Goal: Find specific page/section: Find specific page/section

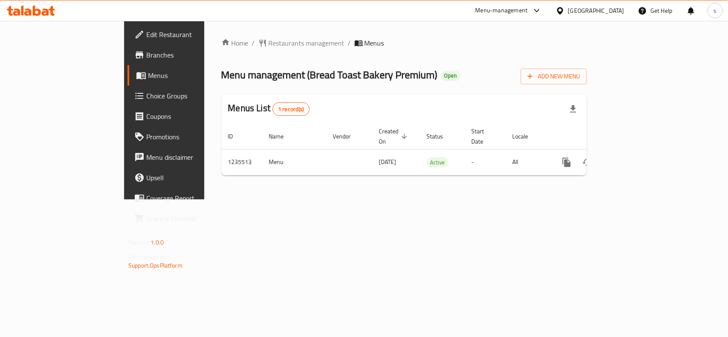
click at [619, 13] on div "[GEOGRAPHIC_DATA]" at bounding box center [596, 10] width 56 height 9
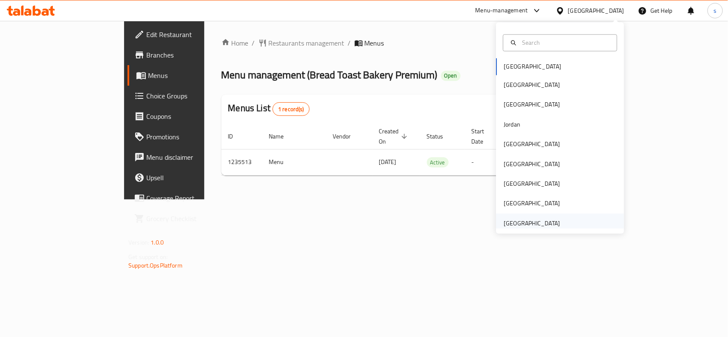
click at [534, 221] on div "[GEOGRAPHIC_DATA]" at bounding box center [532, 223] width 56 height 9
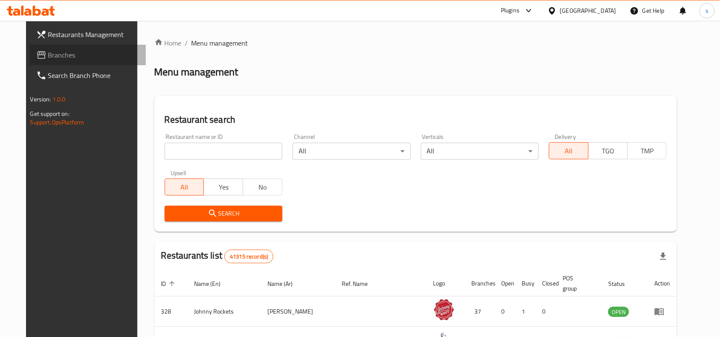
click at [48, 50] on span "Branches" at bounding box center [93, 55] width 91 height 10
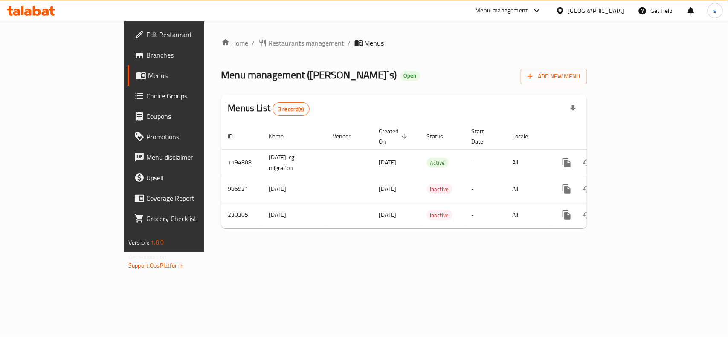
click at [621, 11] on div "[GEOGRAPHIC_DATA]" at bounding box center [596, 10] width 56 height 9
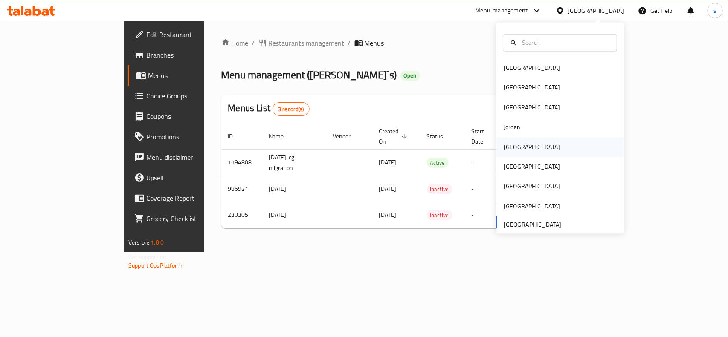
click at [516, 145] on div "[GEOGRAPHIC_DATA]" at bounding box center [532, 147] width 70 height 20
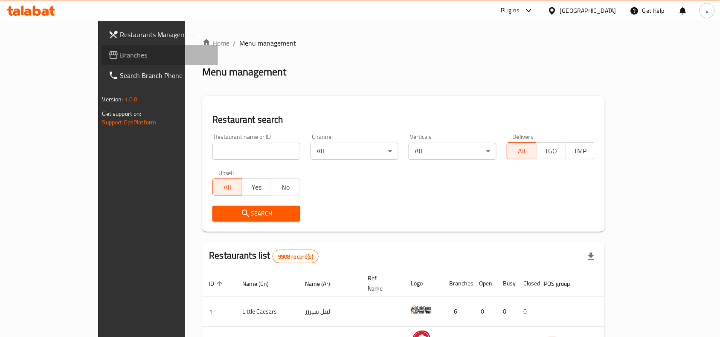
click at [120, 54] on span "Branches" at bounding box center [165, 55] width 91 height 10
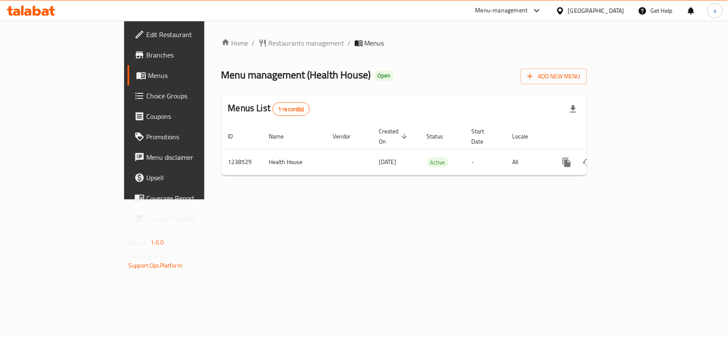
click at [614, 13] on div "[GEOGRAPHIC_DATA]" at bounding box center [596, 10] width 56 height 9
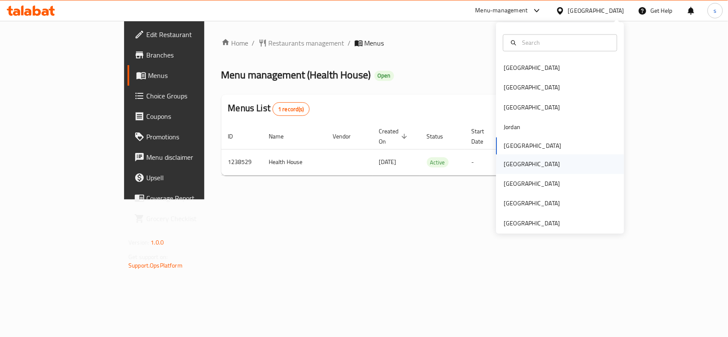
click at [504, 164] on div "[GEOGRAPHIC_DATA]" at bounding box center [532, 163] width 56 height 9
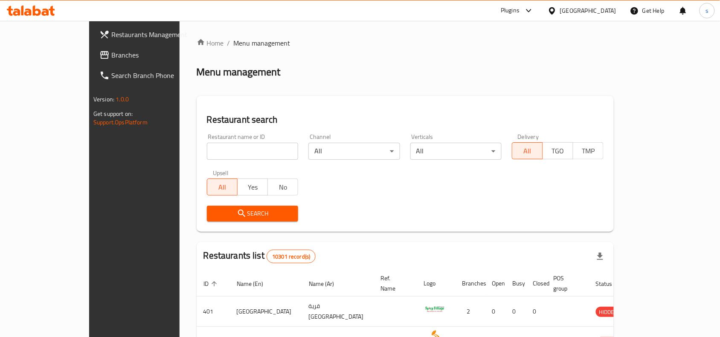
click at [111, 58] on span "Branches" at bounding box center [156, 55] width 91 height 10
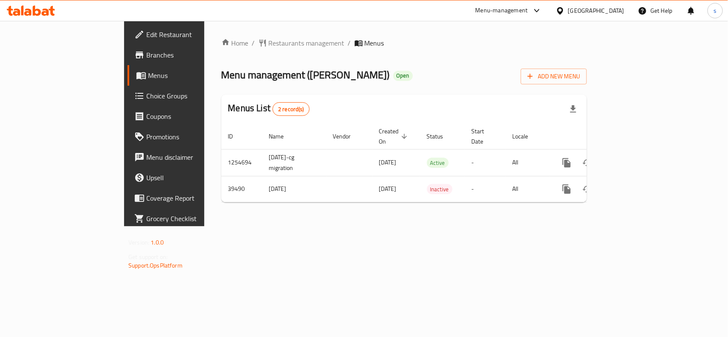
click at [618, 8] on div "[GEOGRAPHIC_DATA]" at bounding box center [596, 10] width 56 height 9
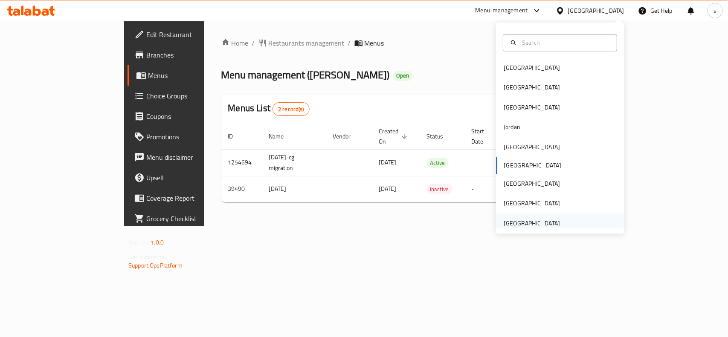
click at [548, 219] on div "[GEOGRAPHIC_DATA]" at bounding box center [532, 223] width 56 height 9
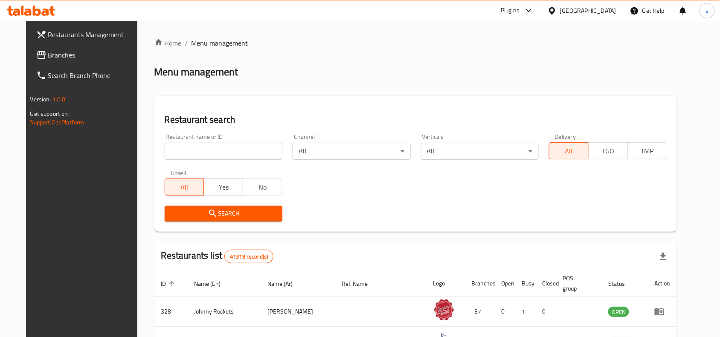
click at [48, 56] on span "Branches" at bounding box center [93, 55] width 91 height 10
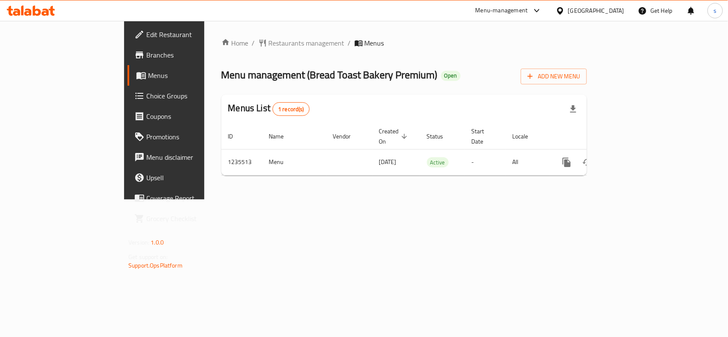
click at [619, 12] on div "[GEOGRAPHIC_DATA]" at bounding box center [596, 10] width 56 height 9
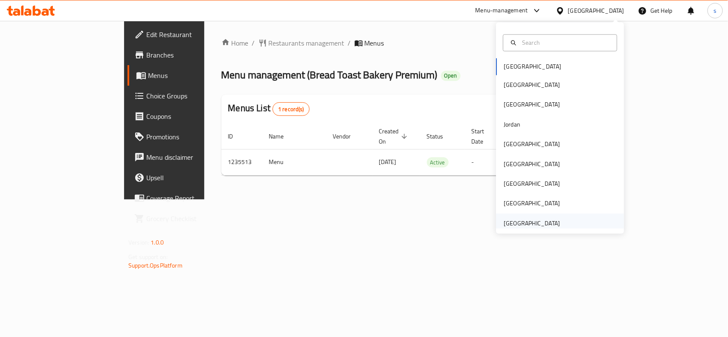
click at [541, 224] on div "[GEOGRAPHIC_DATA]" at bounding box center [532, 223] width 56 height 9
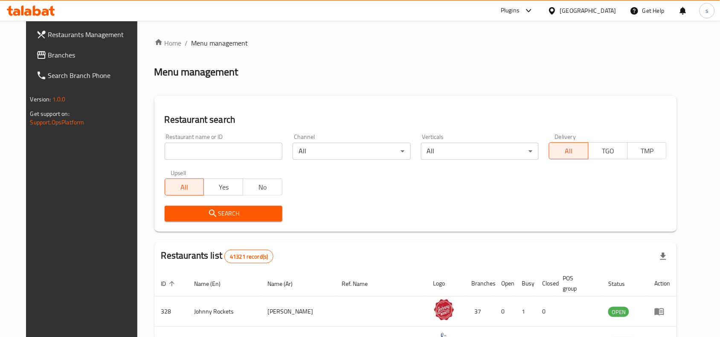
drag, startPoint x: 39, startPoint y: 53, endPoint x: 11, endPoint y: 72, distance: 33.9
click at [48, 53] on span "Branches" at bounding box center [93, 55] width 91 height 10
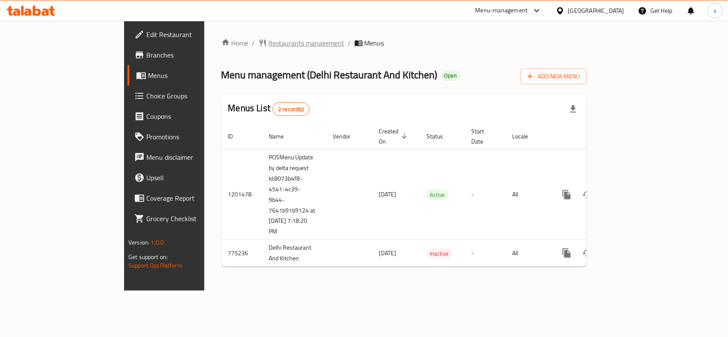
click at [269, 42] on span "Restaurants management" at bounding box center [307, 43] width 76 height 10
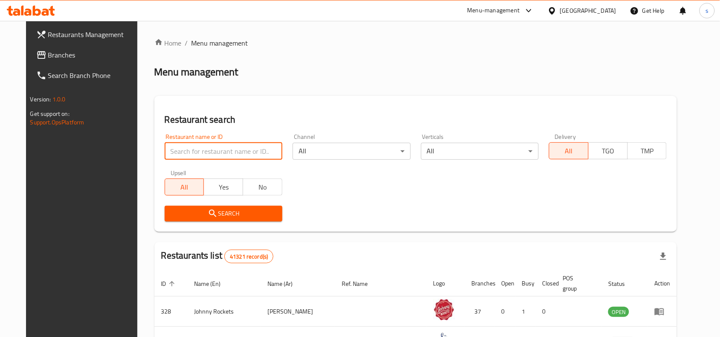
click at [203, 147] on input "search" at bounding box center [224, 151] width 118 height 17
paste input "652122"
type input "652122"
click at [208, 211] on icon "submit" at bounding box center [213, 214] width 10 height 10
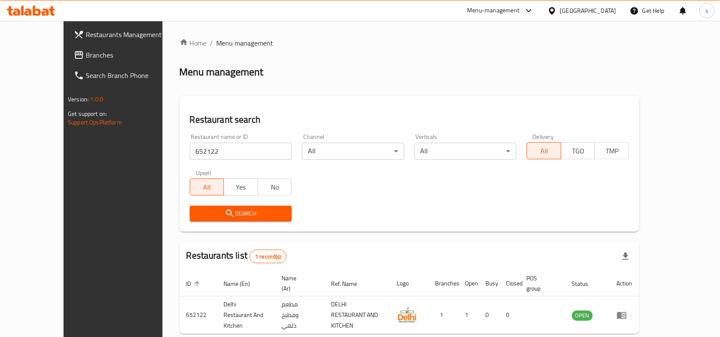
click at [607, 11] on div "[GEOGRAPHIC_DATA]" at bounding box center [588, 10] width 56 height 9
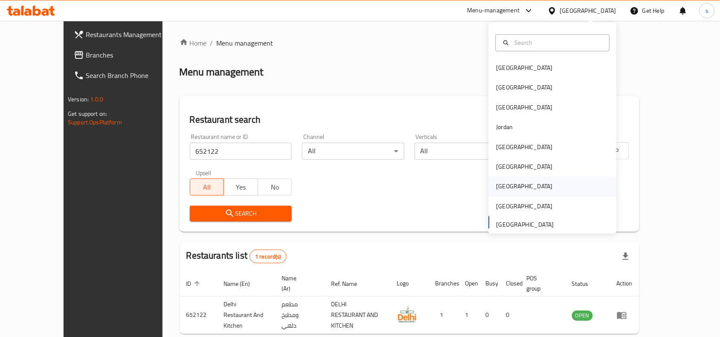
click at [506, 188] on div "[GEOGRAPHIC_DATA]" at bounding box center [525, 187] width 70 height 20
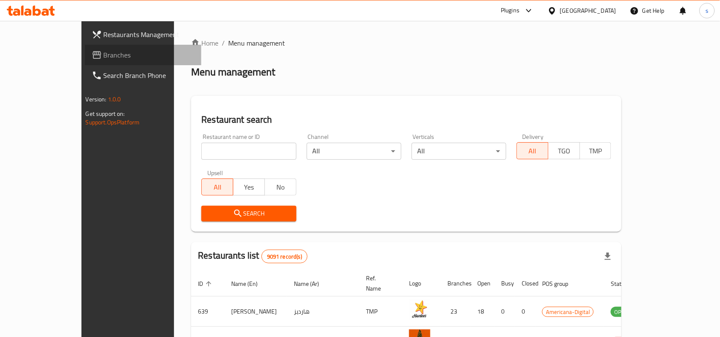
drag, startPoint x: 27, startPoint y: 57, endPoint x: 15, endPoint y: 63, distance: 13.5
click at [104, 57] on span "Branches" at bounding box center [149, 55] width 91 height 10
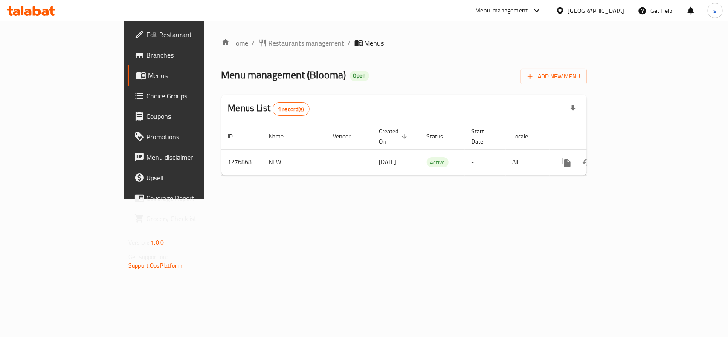
click at [614, 13] on div "[GEOGRAPHIC_DATA]" at bounding box center [596, 10] width 56 height 9
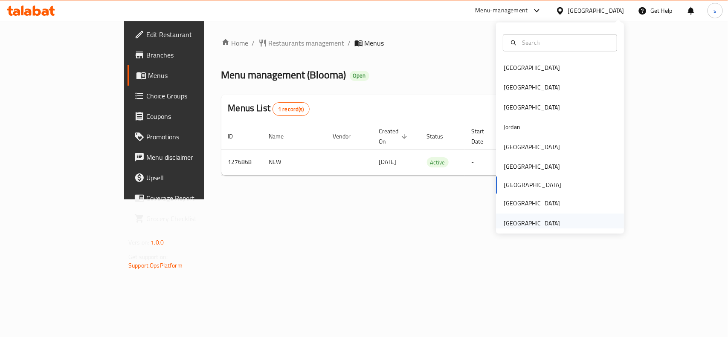
click at [515, 222] on div "[GEOGRAPHIC_DATA]" at bounding box center [532, 223] width 56 height 9
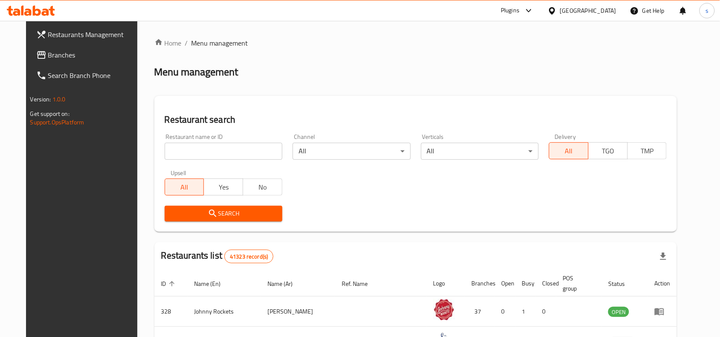
click at [48, 54] on span "Branches" at bounding box center [93, 55] width 91 height 10
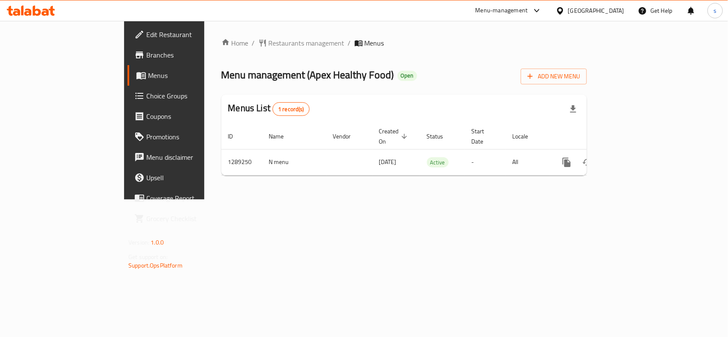
click at [591, 6] on div "[GEOGRAPHIC_DATA]" at bounding box center [596, 10] width 56 height 9
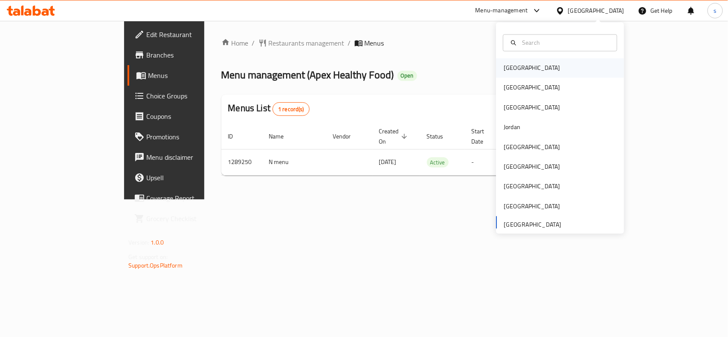
click at [508, 67] on div "[GEOGRAPHIC_DATA]" at bounding box center [532, 68] width 56 height 9
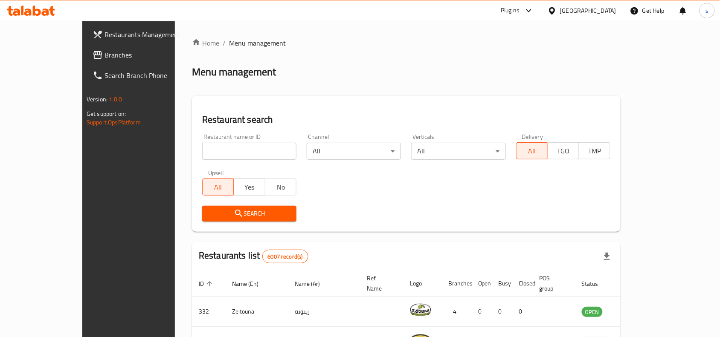
click at [606, 10] on div "[GEOGRAPHIC_DATA]" at bounding box center [588, 10] width 56 height 9
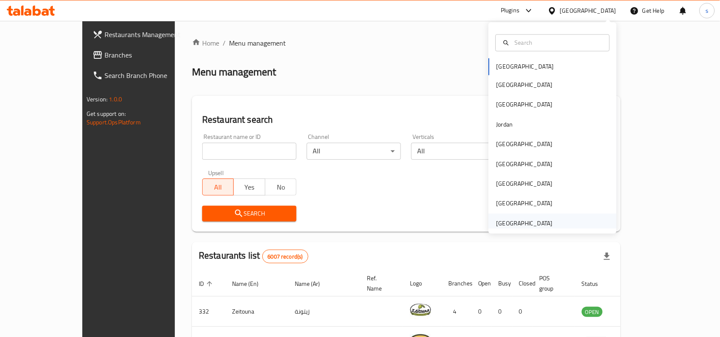
click at [521, 222] on div "[GEOGRAPHIC_DATA]" at bounding box center [524, 223] width 56 height 9
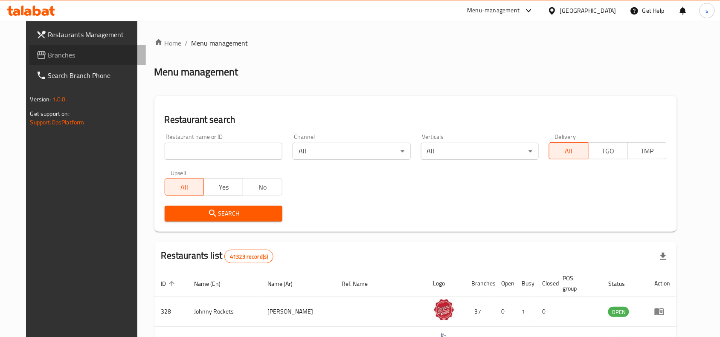
click at [48, 58] on span "Branches" at bounding box center [93, 55] width 91 height 10
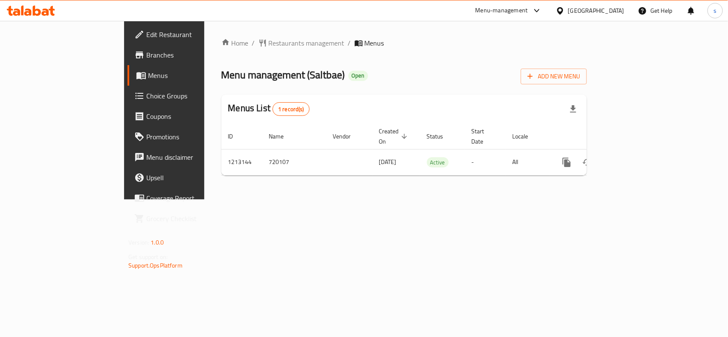
click at [614, 11] on div "[GEOGRAPHIC_DATA]" at bounding box center [596, 10] width 56 height 9
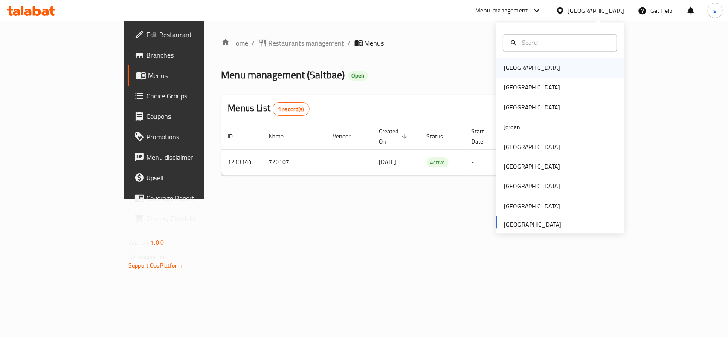
click at [504, 71] on div "[GEOGRAPHIC_DATA]" at bounding box center [532, 68] width 56 height 9
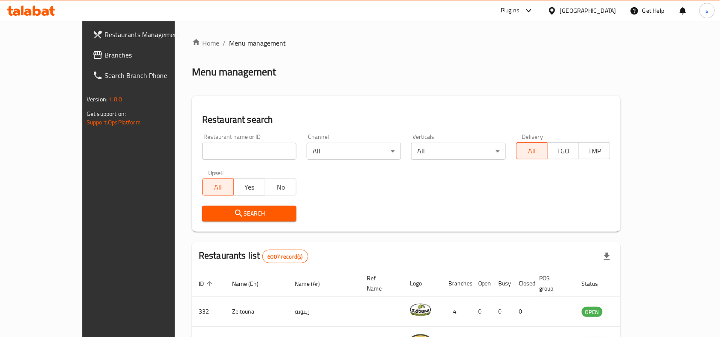
click at [104, 58] on span "Branches" at bounding box center [149, 55] width 91 height 10
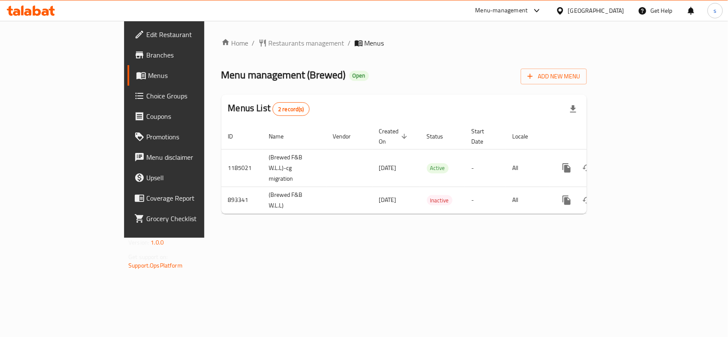
click at [614, 12] on div "[GEOGRAPHIC_DATA]" at bounding box center [596, 10] width 56 height 9
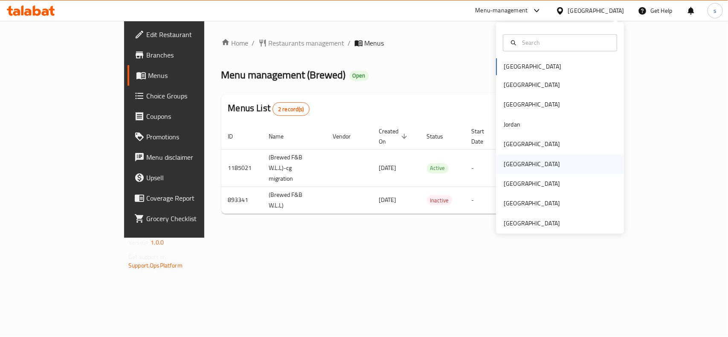
click at [507, 159] on div "[GEOGRAPHIC_DATA]" at bounding box center [532, 163] width 56 height 9
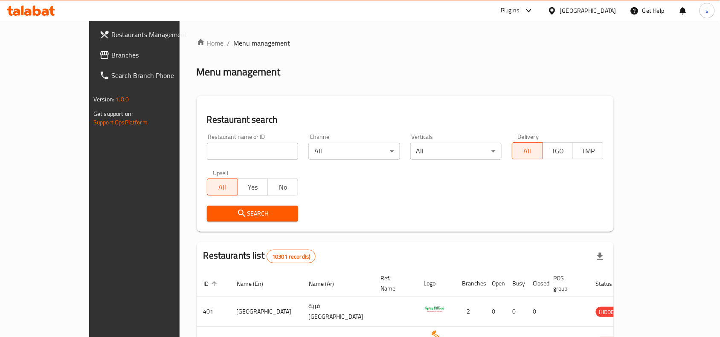
click at [111, 54] on span "Branches" at bounding box center [156, 55] width 91 height 10
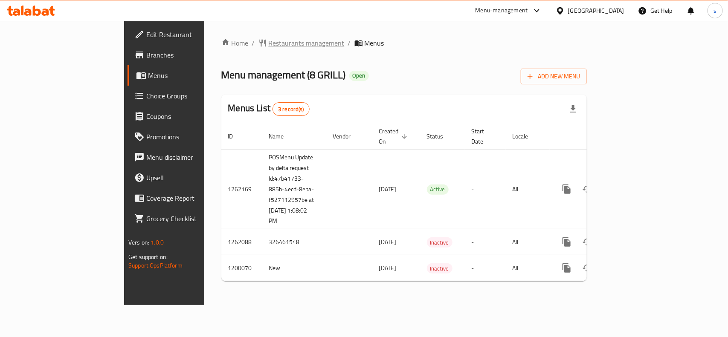
click at [269, 41] on span "Restaurants management" at bounding box center [307, 43] width 76 height 10
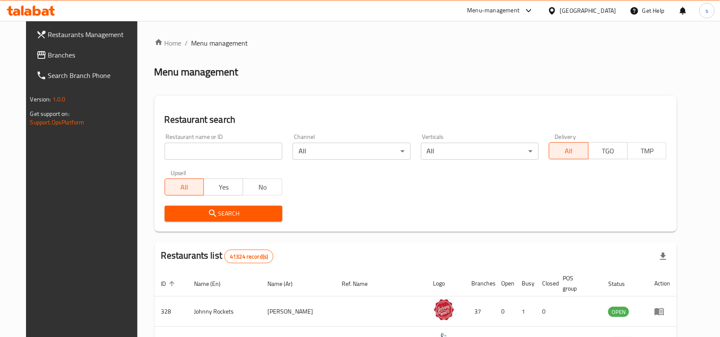
click at [183, 151] on input "search" at bounding box center [224, 151] width 118 height 17
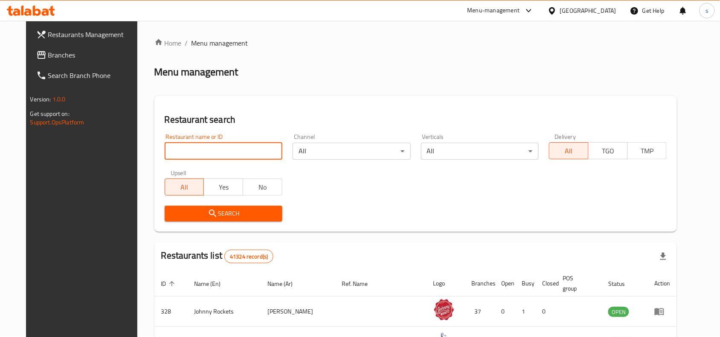
paste input "668583"
type input "668583"
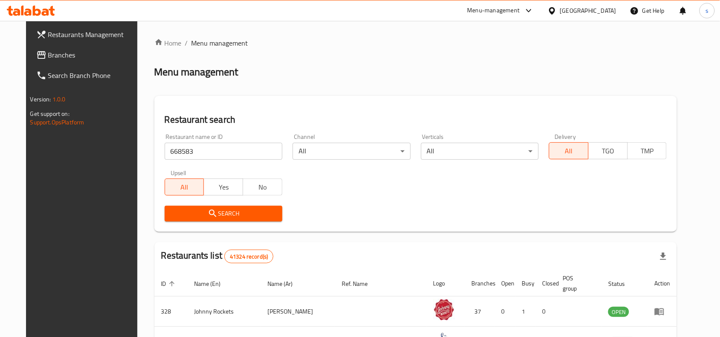
click at [208, 211] on icon "submit" at bounding box center [213, 214] width 10 height 10
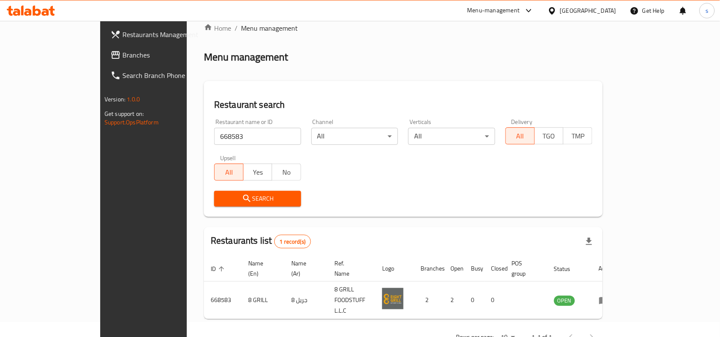
scroll to position [26, 0]
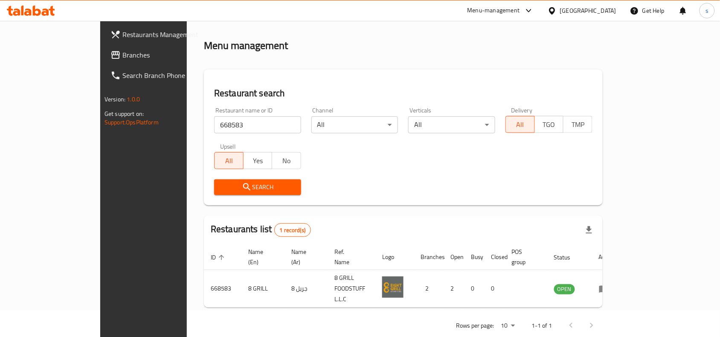
click at [594, 14] on div "[GEOGRAPHIC_DATA]" at bounding box center [588, 10] width 56 height 9
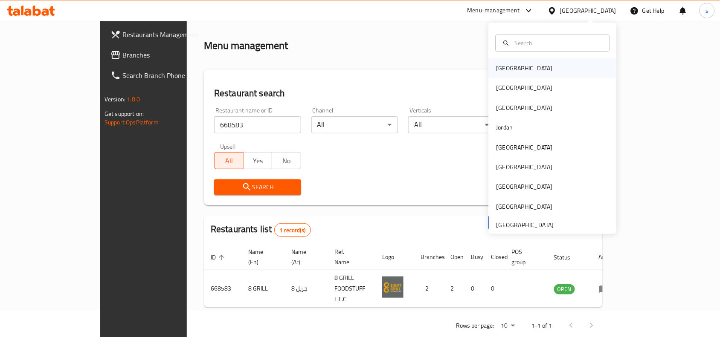
click at [496, 69] on div "[GEOGRAPHIC_DATA]" at bounding box center [524, 68] width 56 height 9
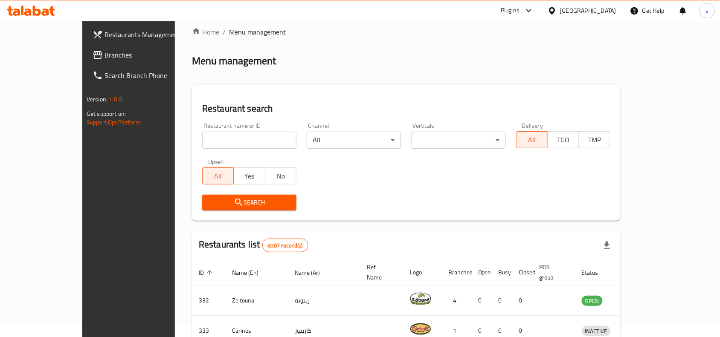
scroll to position [26, 0]
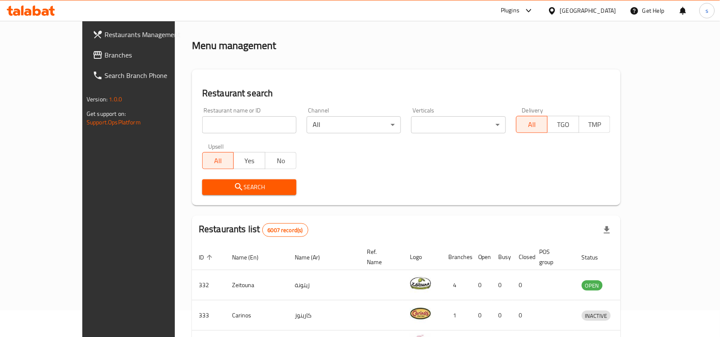
click at [607, 9] on div "[GEOGRAPHIC_DATA]" at bounding box center [588, 10] width 56 height 9
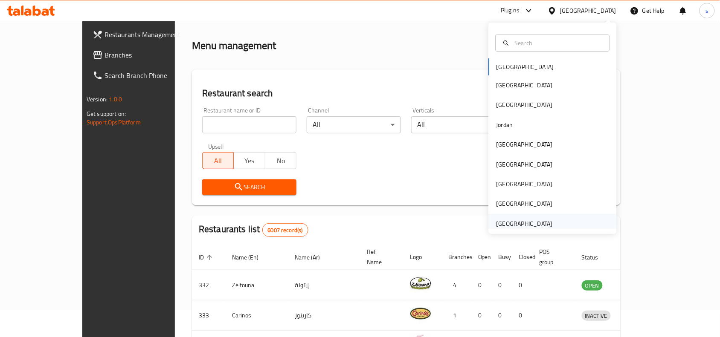
click at [523, 227] on div "[GEOGRAPHIC_DATA]" at bounding box center [524, 223] width 56 height 9
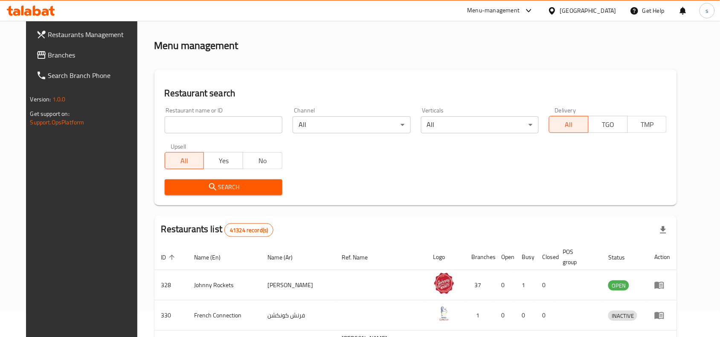
click at [48, 56] on span "Branches" at bounding box center [93, 55] width 91 height 10
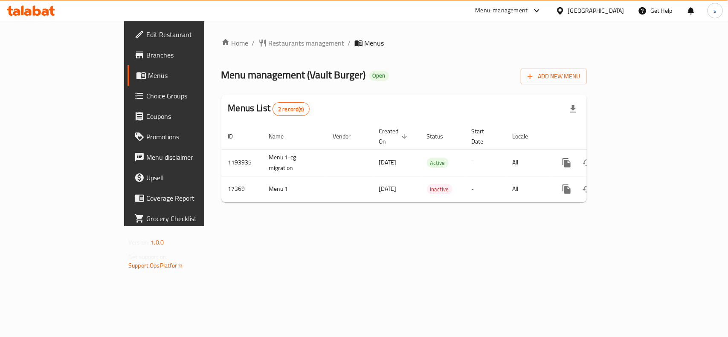
click at [597, 8] on div "[GEOGRAPHIC_DATA]" at bounding box center [596, 10] width 56 height 9
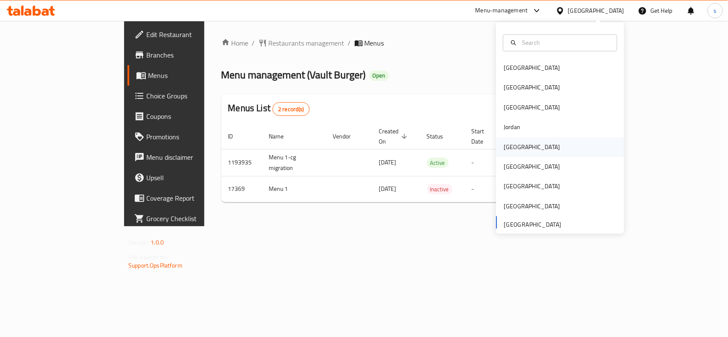
click at [513, 150] on div "[GEOGRAPHIC_DATA]" at bounding box center [532, 146] width 56 height 9
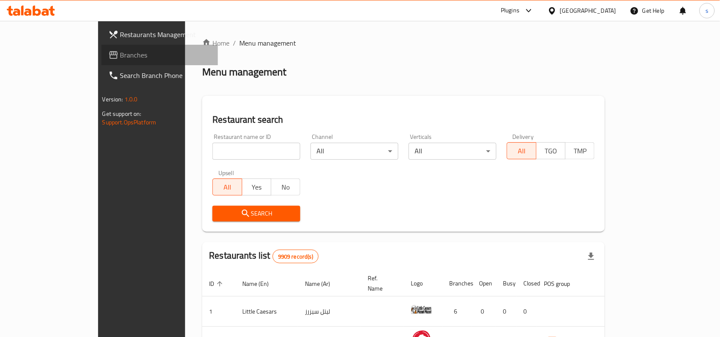
click at [120, 51] on span "Branches" at bounding box center [165, 55] width 91 height 10
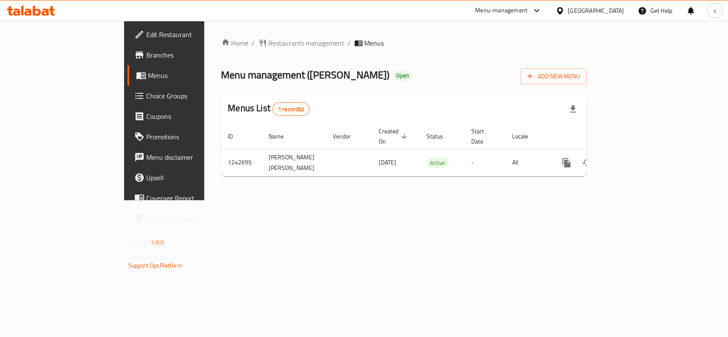
click at [623, 8] on div "[GEOGRAPHIC_DATA]" at bounding box center [596, 10] width 56 height 9
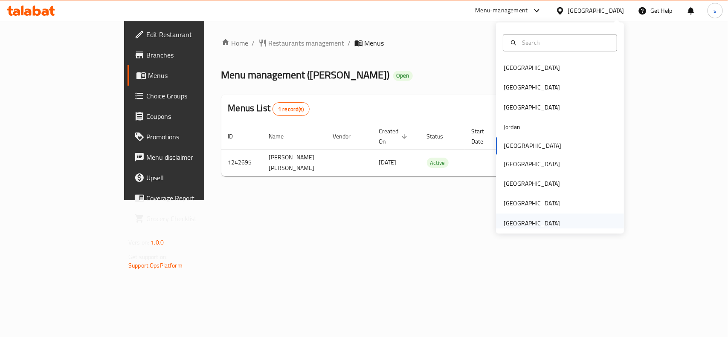
click at [524, 228] on div "[GEOGRAPHIC_DATA]" at bounding box center [532, 223] width 56 height 9
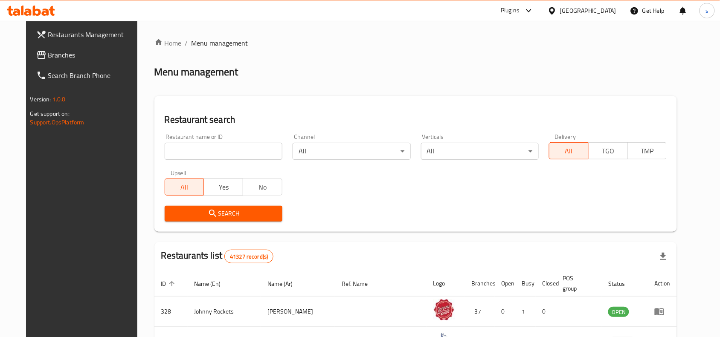
click at [48, 52] on span "Branches" at bounding box center [93, 55] width 91 height 10
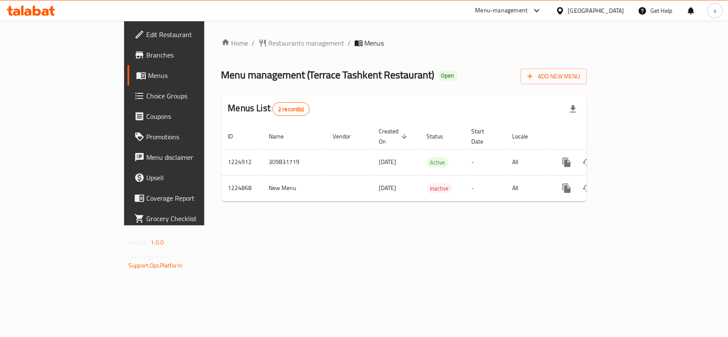
click at [611, 9] on div "[GEOGRAPHIC_DATA]" at bounding box center [596, 10] width 56 height 9
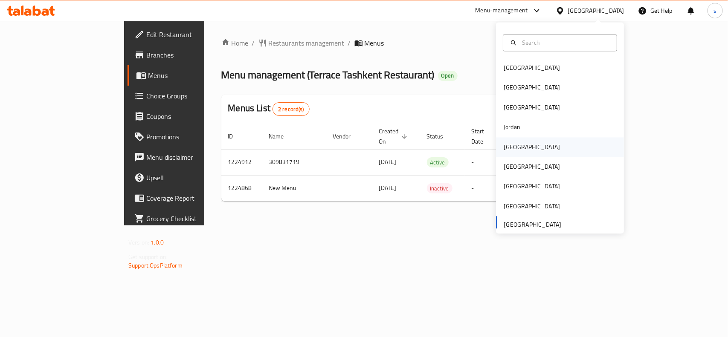
click at [514, 145] on div "[GEOGRAPHIC_DATA]" at bounding box center [532, 147] width 70 height 20
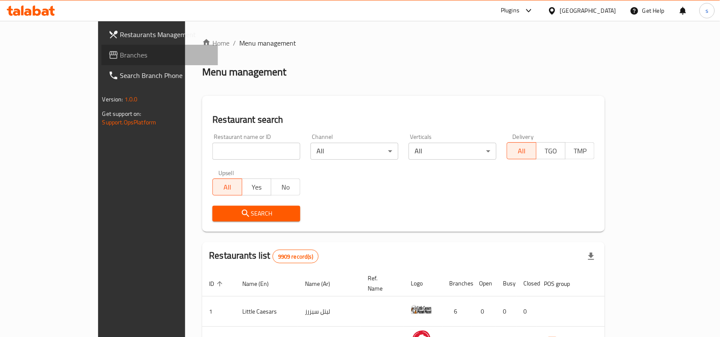
click at [120, 54] on span "Branches" at bounding box center [165, 55] width 91 height 10
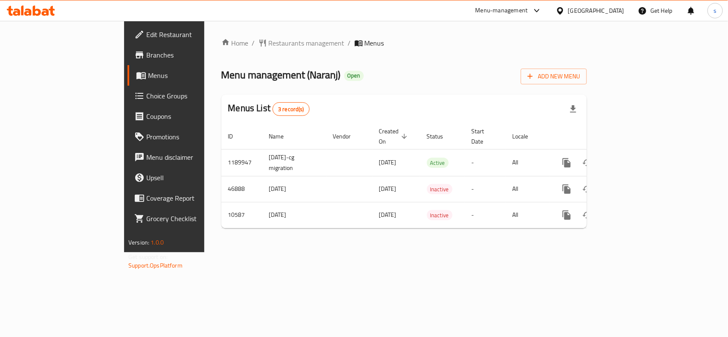
click at [623, 8] on div "[GEOGRAPHIC_DATA]" at bounding box center [596, 10] width 56 height 9
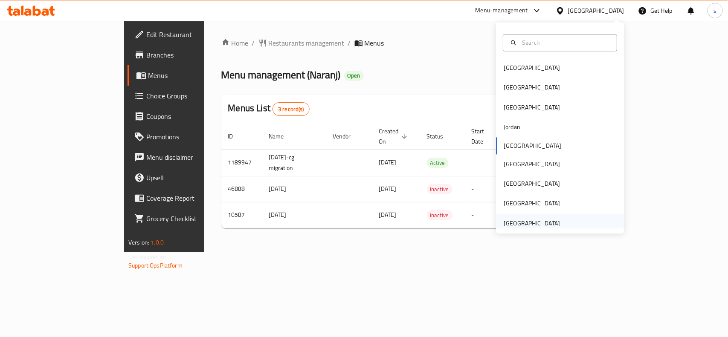
click at [509, 224] on div "[GEOGRAPHIC_DATA]" at bounding box center [532, 223] width 56 height 9
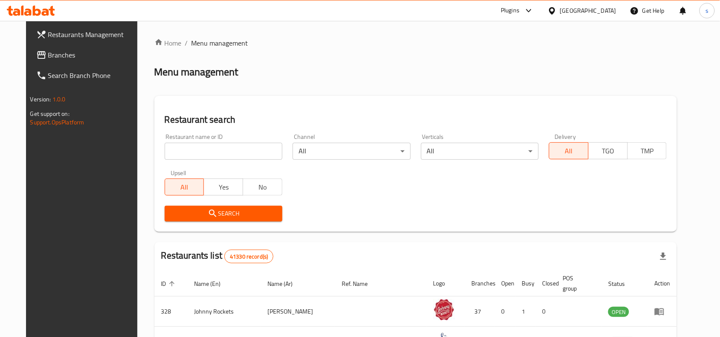
click at [48, 58] on span "Branches" at bounding box center [93, 55] width 91 height 10
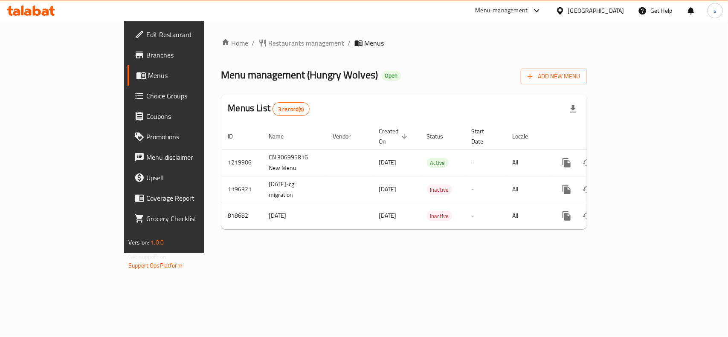
click at [585, 11] on div "[GEOGRAPHIC_DATA]" at bounding box center [596, 10] width 56 height 9
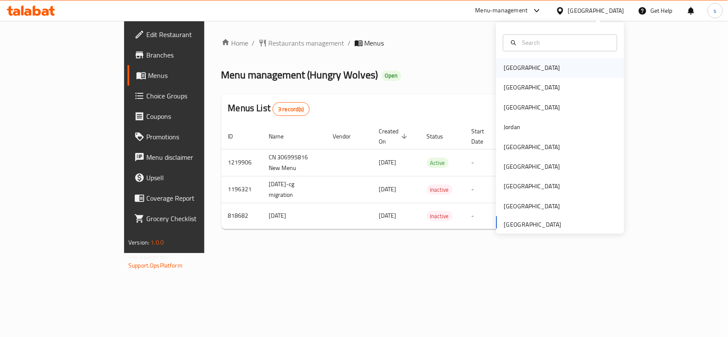
click at [512, 69] on div "[GEOGRAPHIC_DATA]" at bounding box center [532, 68] width 56 height 9
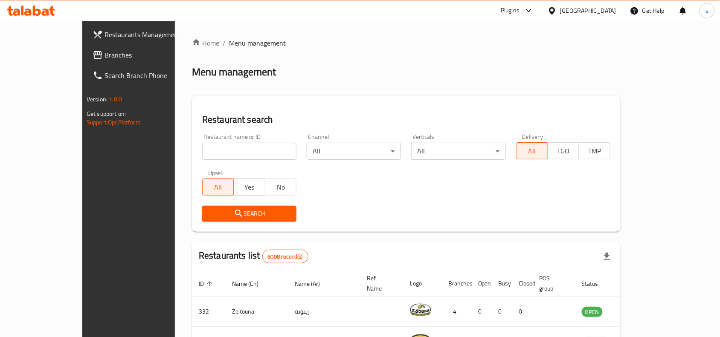
drag, startPoint x: 604, startPoint y: 9, endPoint x: 604, endPoint y: 20, distance: 11.1
click at [604, 9] on div "[GEOGRAPHIC_DATA]" at bounding box center [588, 10] width 56 height 9
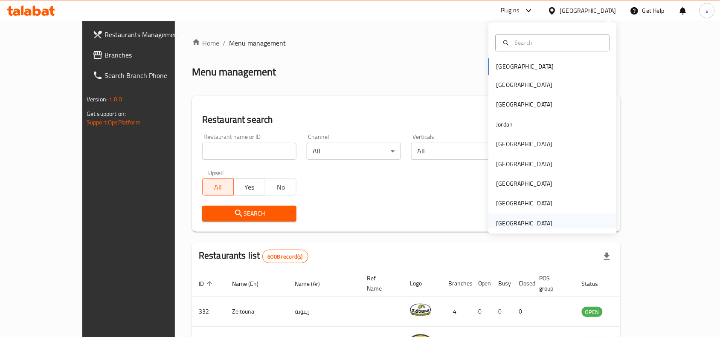
click at [502, 224] on div "[GEOGRAPHIC_DATA]" at bounding box center [524, 223] width 56 height 9
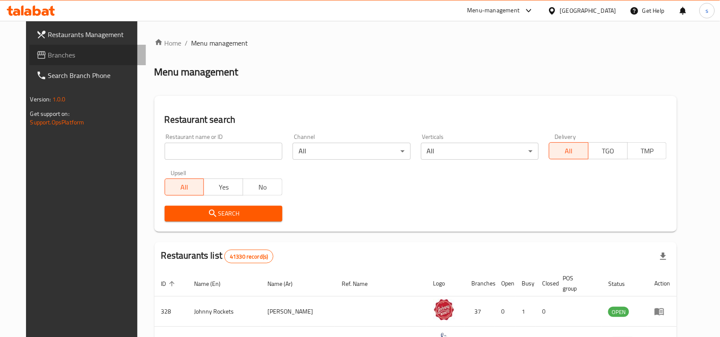
click at [48, 58] on span "Branches" at bounding box center [93, 55] width 91 height 10
